Goal: Information Seeking & Learning: Find specific page/section

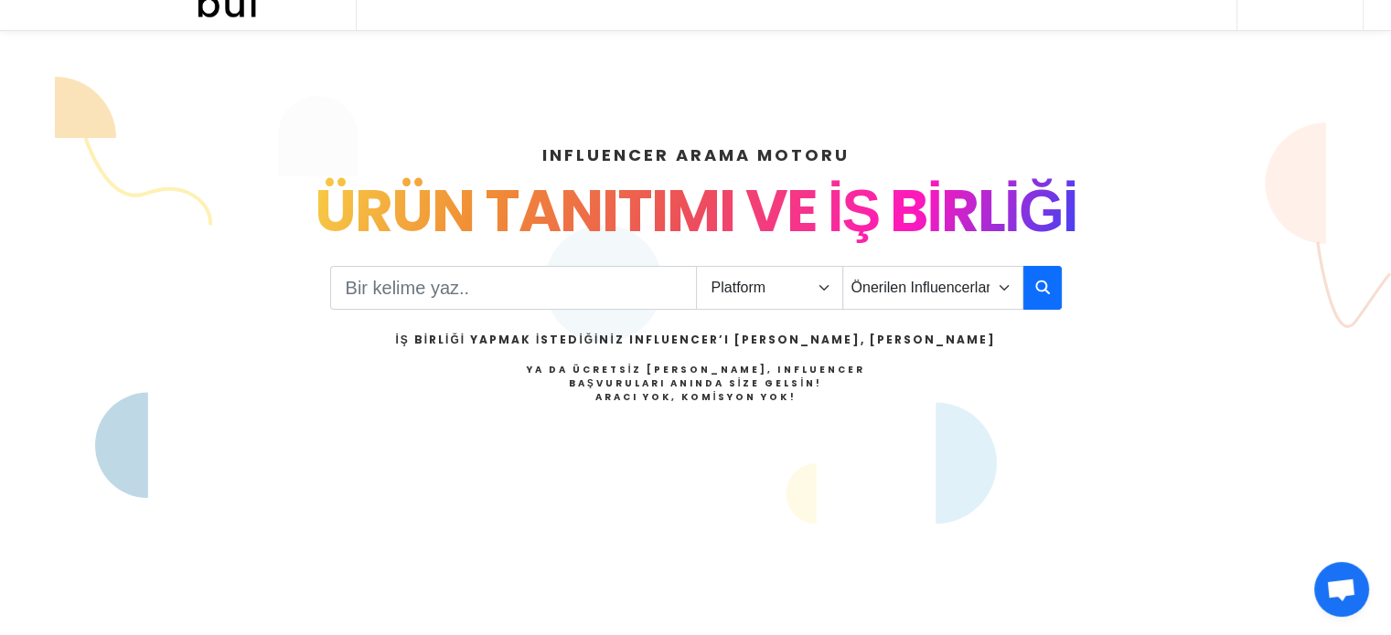
scroll to position [60, 0]
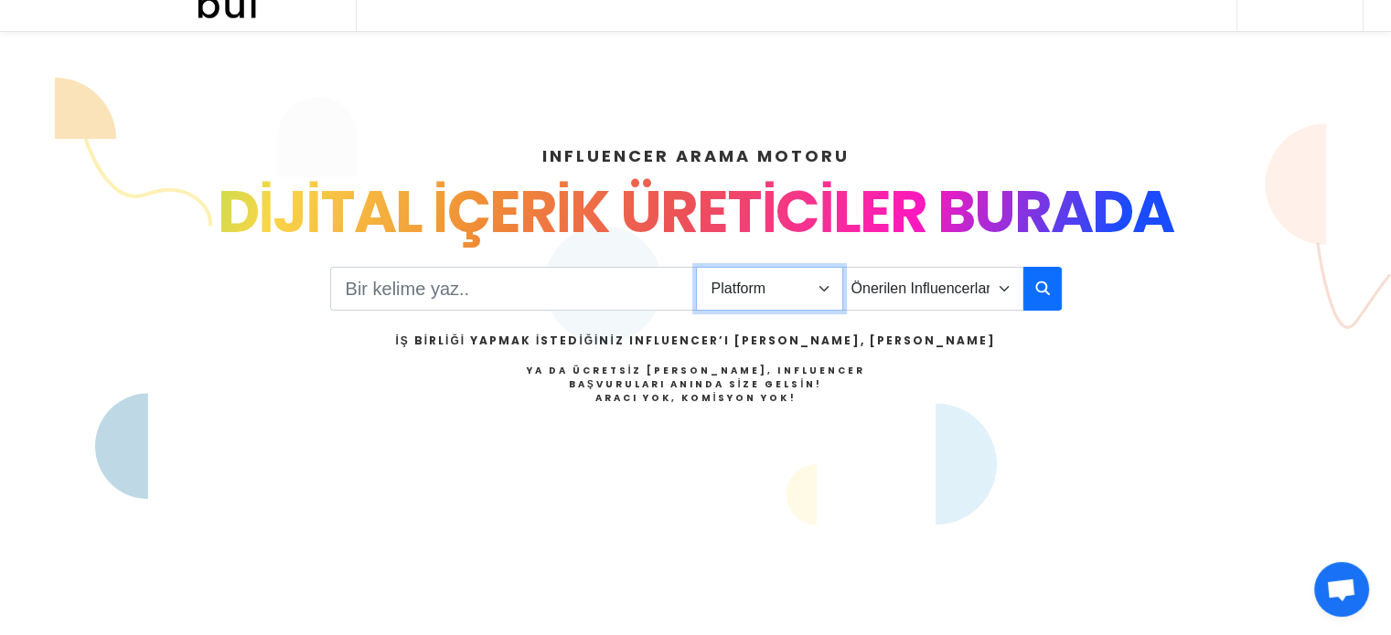
click at [752, 283] on select "Platform Instagram Facebook Youtube Tiktok Twitter Twitch" at bounding box center [769, 289] width 147 height 44
select select "1"
click at [696, 267] on select "Platform Instagram Facebook Youtube Tiktok Twitter Twitch" at bounding box center [769, 289] width 147 height 44
click at [960, 284] on select "Önerilen Influencerlar Aile & [PERSON_NAME] & [PERSON_NAME] [PERSON_NAME] & Giy…" at bounding box center [932, 289] width 181 height 44
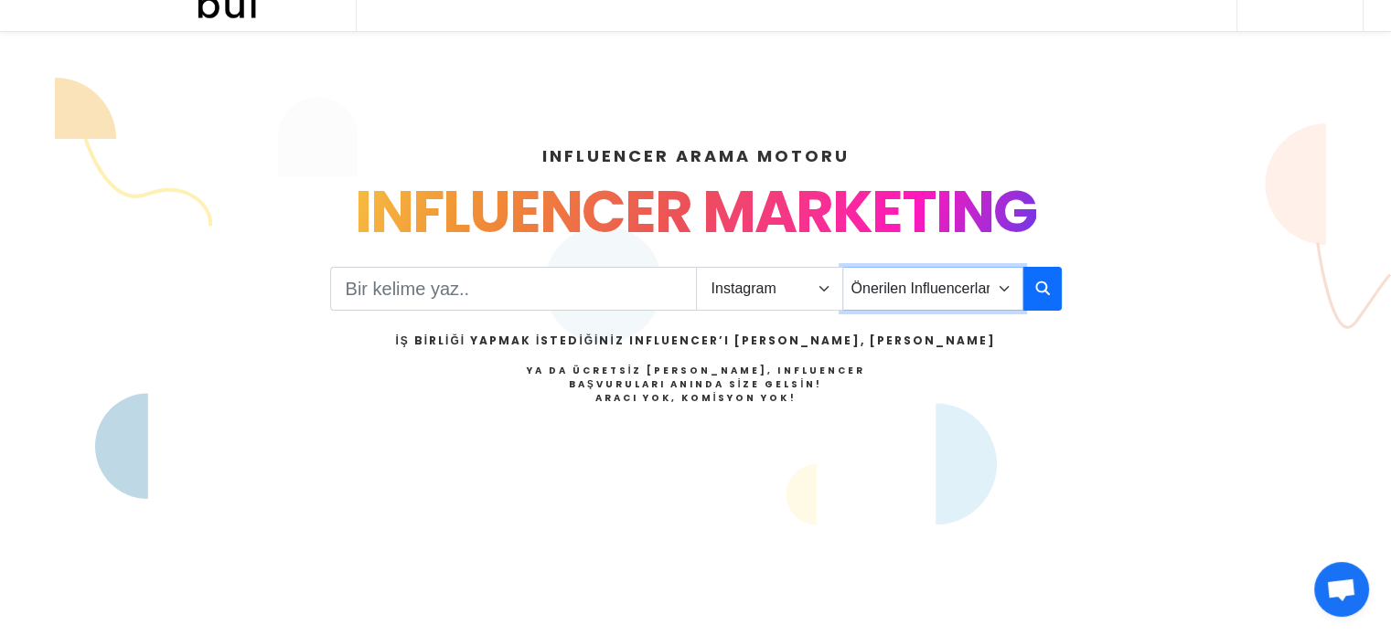
select select "1"
click at [842, 267] on select "Önerilen Influencerlar Aile & [PERSON_NAME] & [PERSON_NAME] [PERSON_NAME] & Giy…" at bounding box center [932, 289] width 181 height 44
click at [539, 284] on input "Search" at bounding box center [513, 289] width 367 height 44
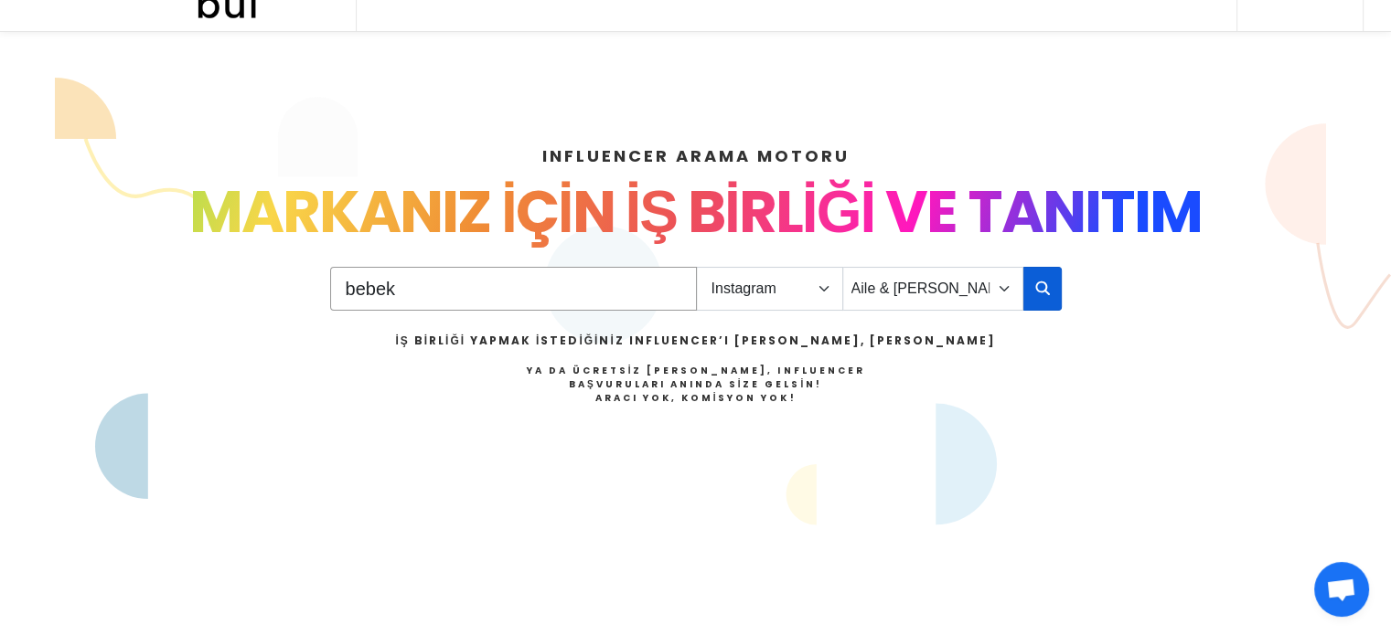
type input "bebek"
click at [1038, 283] on icon "button" at bounding box center [1042, 288] width 15 height 22
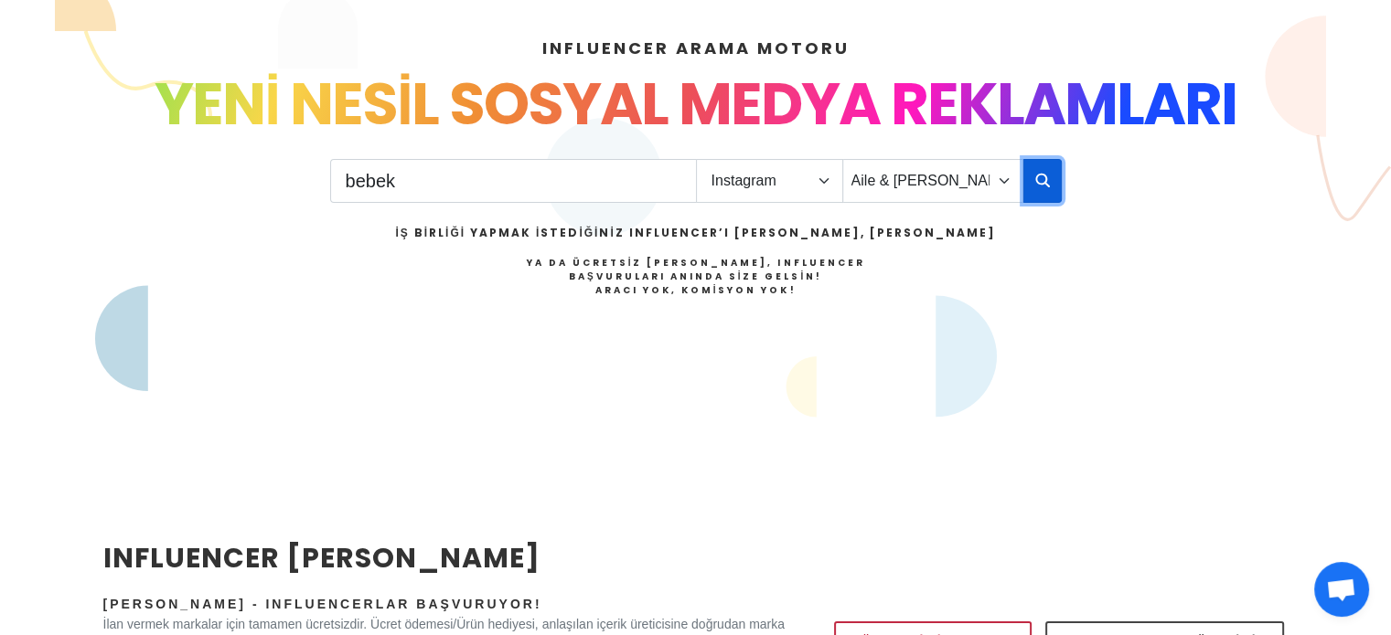
scroll to position [122, 0]
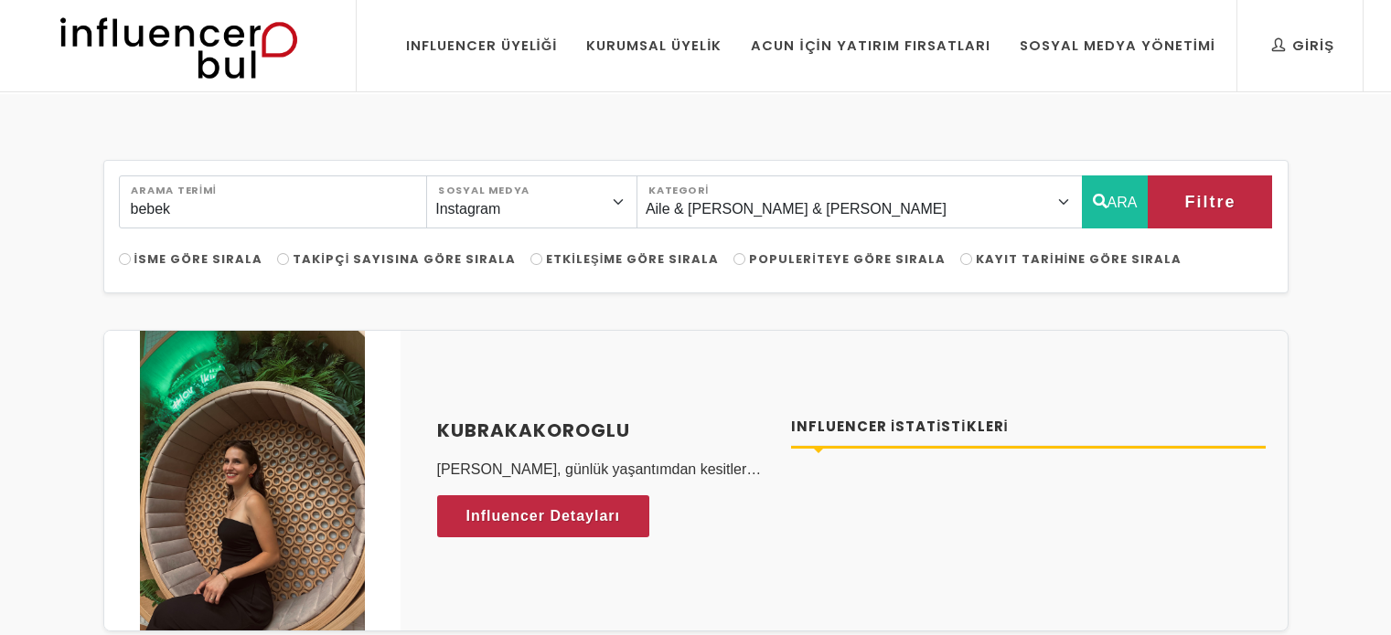
select select "1"
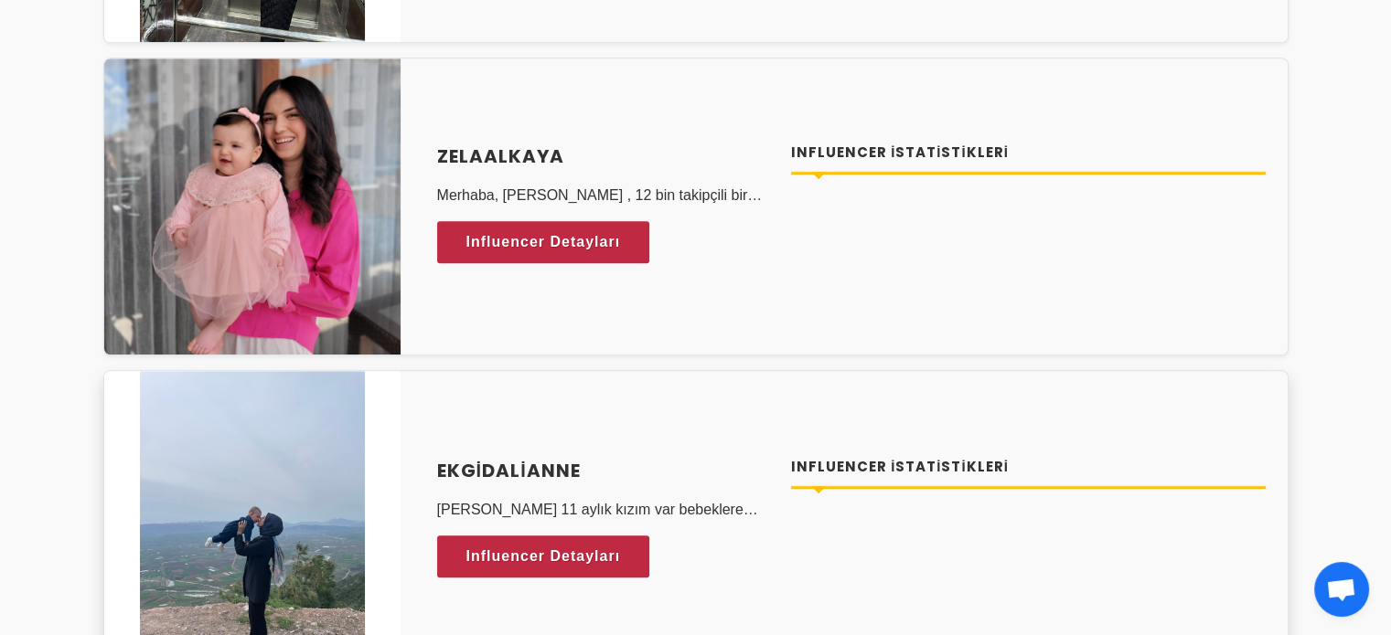
scroll to position [1158, 0]
